Goal: Task Accomplishment & Management: Manage account settings

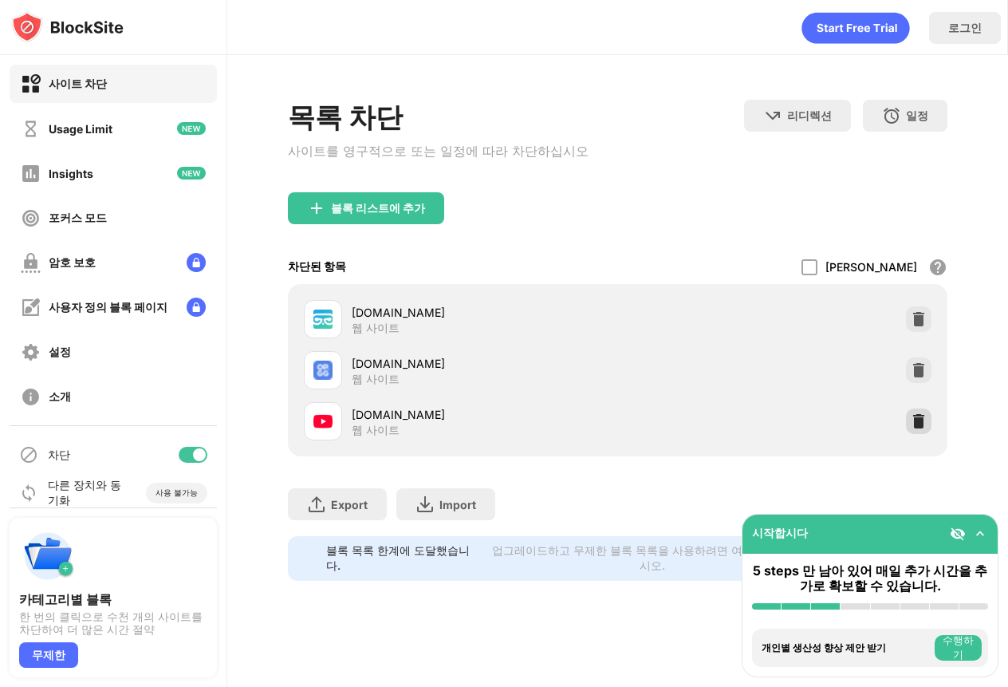
click at [917, 416] on div at bounding box center [919, 421] width 26 height 26
